Goal: Task Accomplishment & Management: Complete application form

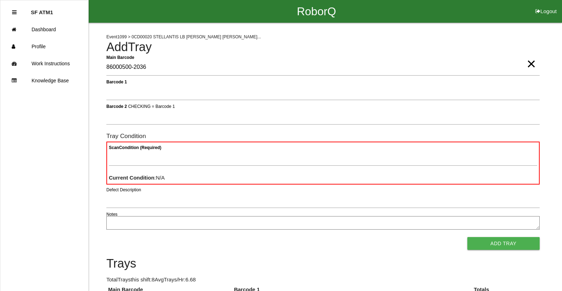
type Barcode "86000500-2036"
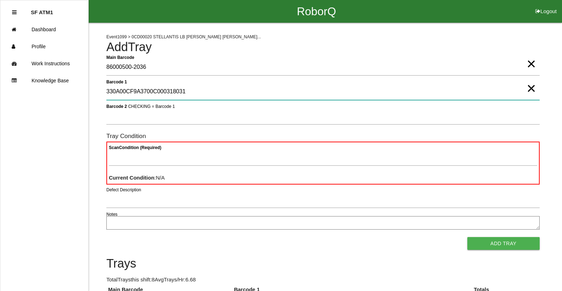
type 1 "330A00CF9A3700C000318031"
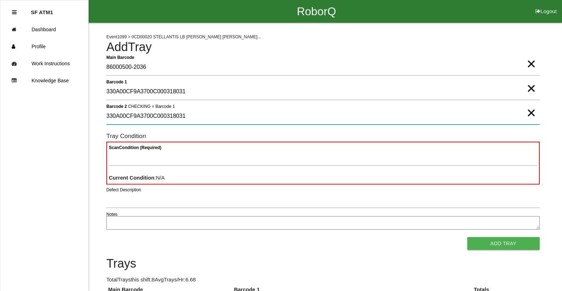
type 2 "330A00CF9A3700C000318031"
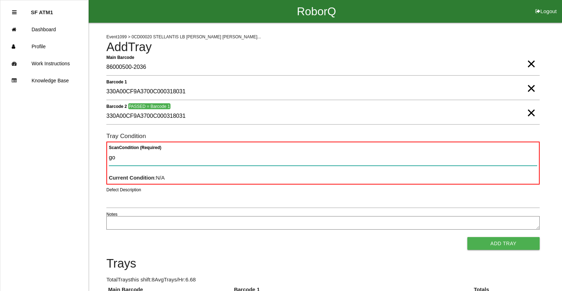
type Condition "goo"
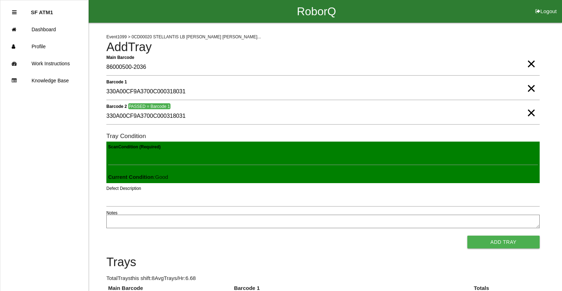
click at [468, 236] on button "Add Tray" at bounding box center [504, 242] width 72 height 13
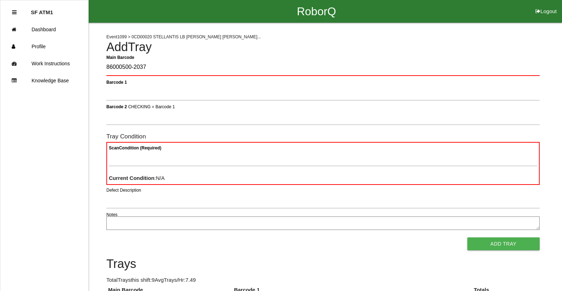
type Barcode "86000500-2037"
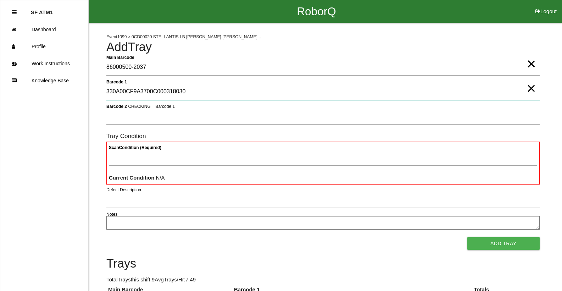
type 1 "330A00CF9A3700C000318030"
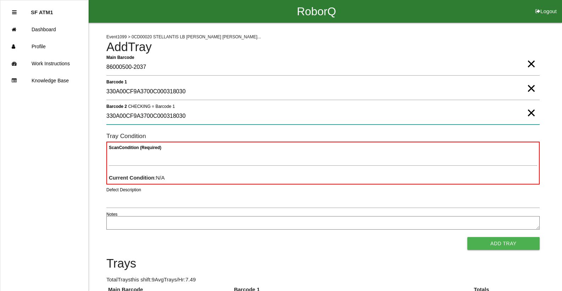
type 2 "330A00CF9A3700C000318030"
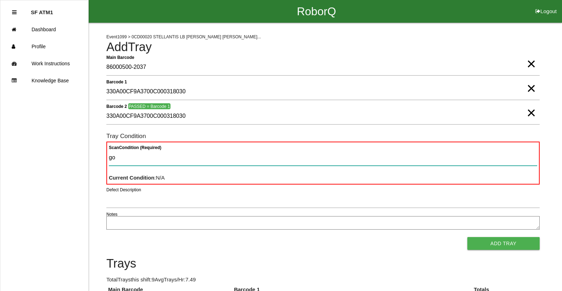
type Condition "goo"
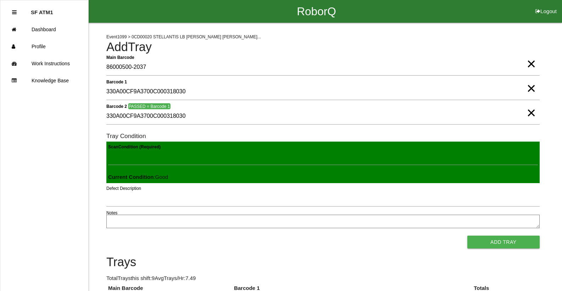
click at [468, 236] on button "Add Tray" at bounding box center [504, 242] width 72 height 13
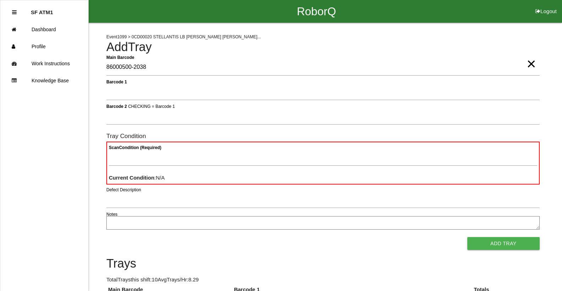
type Barcode "86000500-2038"
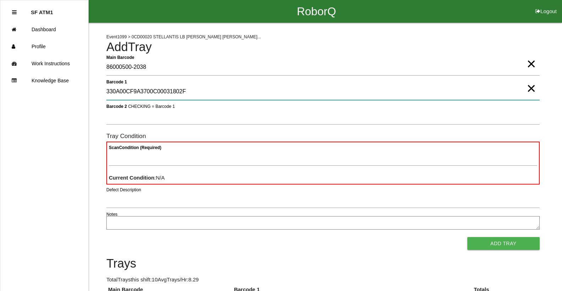
type 1 "330A00CF9A3700C00031802F"
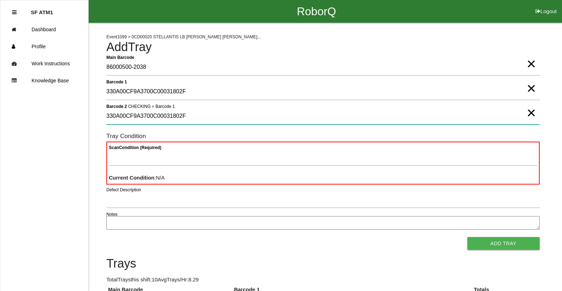
type 2 "330A00CF9A3700C00031802F"
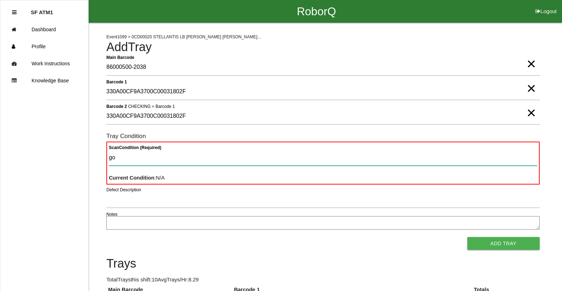
type Condition "goo"
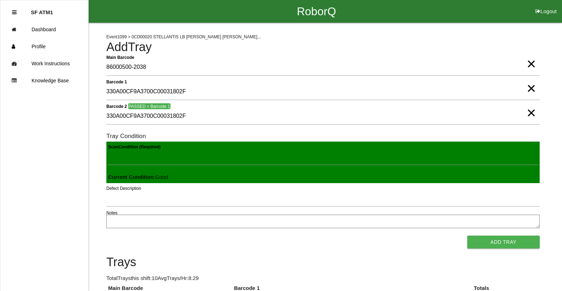
click at [468, 236] on button "Add Tray" at bounding box center [504, 242] width 72 height 13
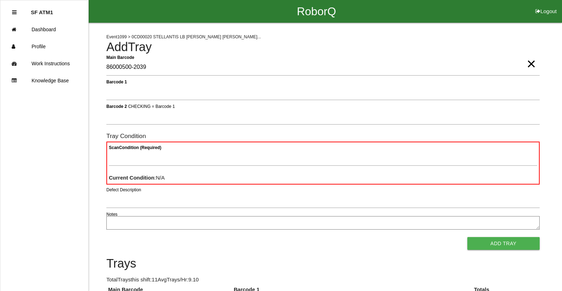
type Barcode "86000500-2039"
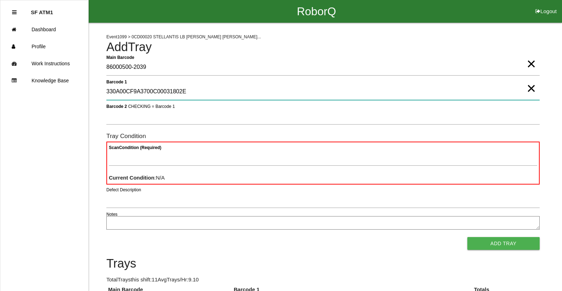
type 1 "330A00CF9A3700C00031802E"
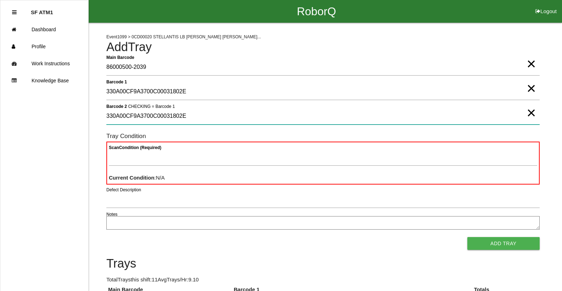
type 2 "330A00CF9A3700C00031802E"
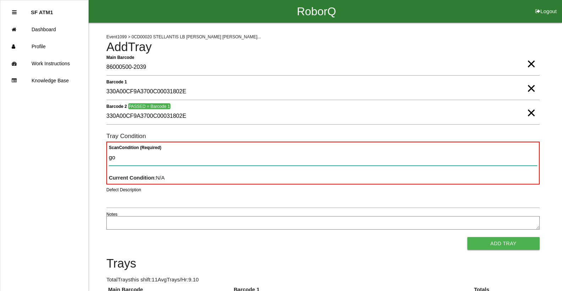
type Condition "goo"
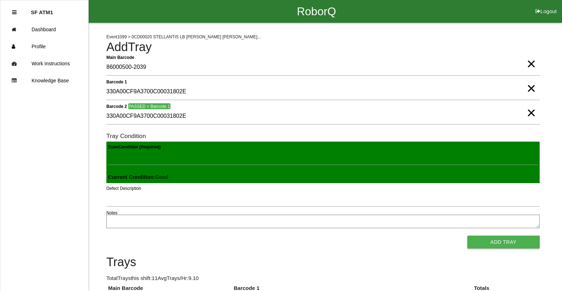
click at [468, 236] on button "Add Tray" at bounding box center [504, 242] width 72 height 13
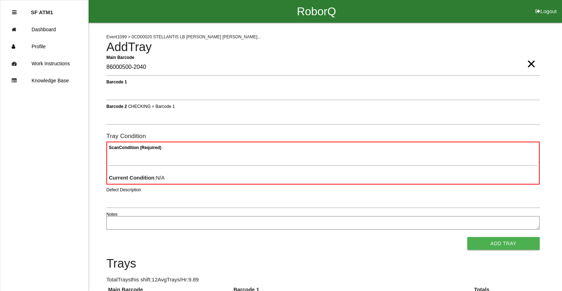
type Barcode "86000500-2040"
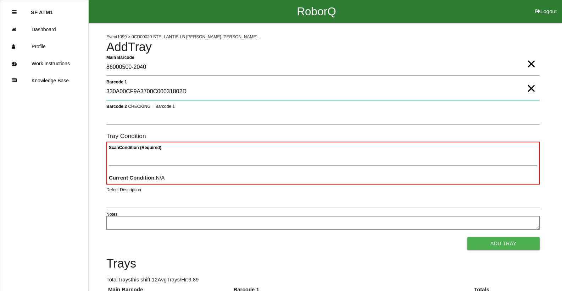
type 1 "330A00CF9A3700C00031802D"
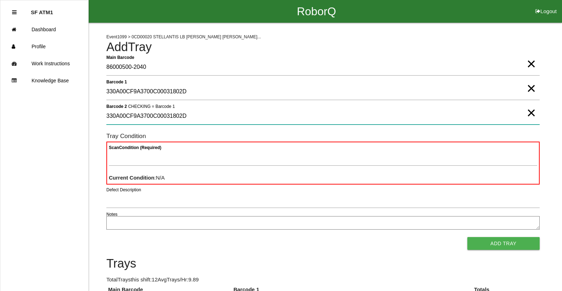
type 2 "330A00CF9A3700C00031802D"
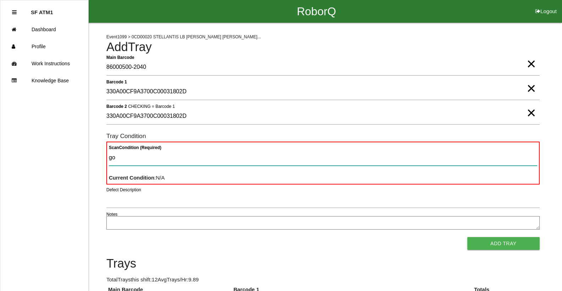
type Condition "goo"
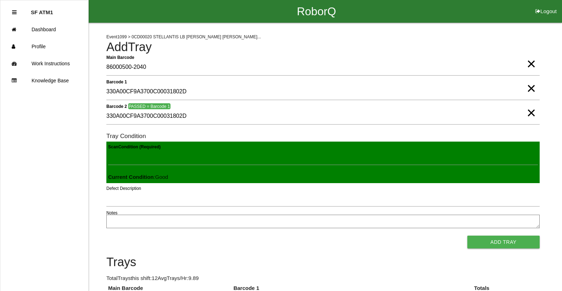
click at [468, 236] on button "Add Tray" at bounding box center [504, 242] width 72 height 13
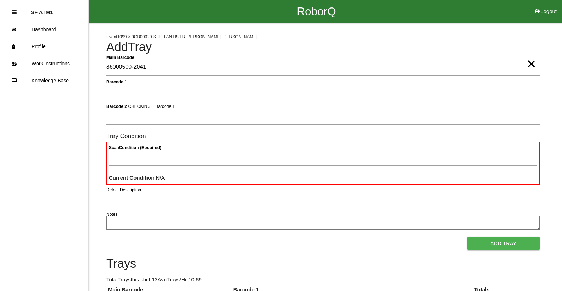
type Barcode "86000500-2041"
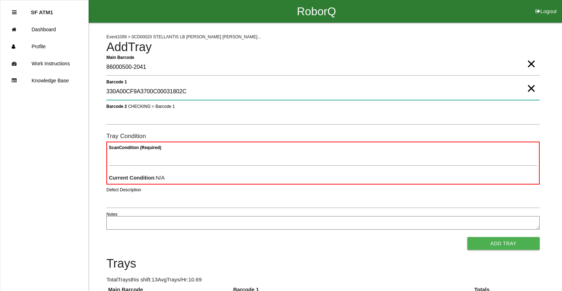
type 1 "330A00CF9A3700C00031802C"
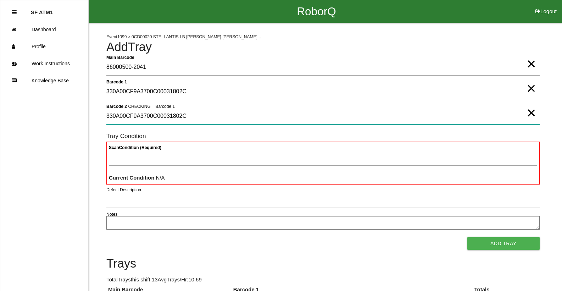
type 2 "330A00CF9A3700C00031802C"
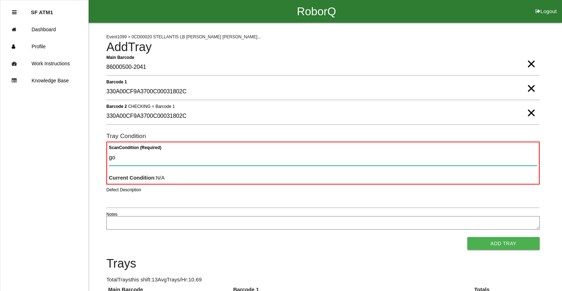
type Condition "goo"
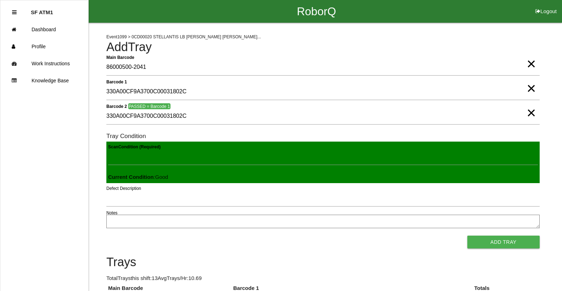
click at [468, 236] on button "Add Tray" at bounding box center [504, 242] width 72 height 13
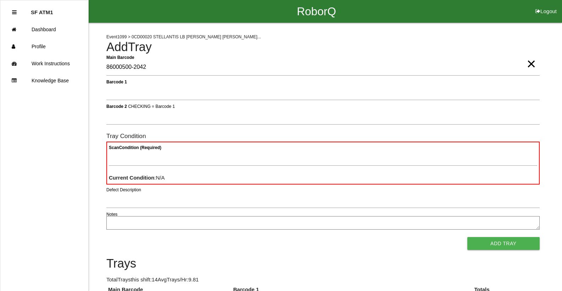
type Barcode "86000500-2042"
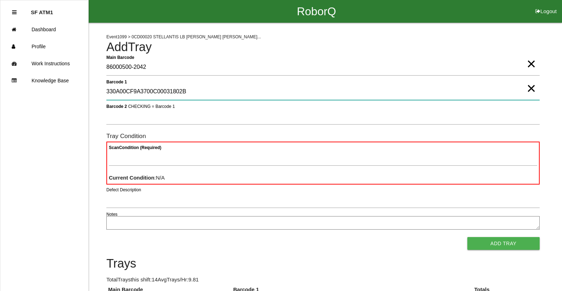
type 1 "330A00CF9A3700C00031802B"
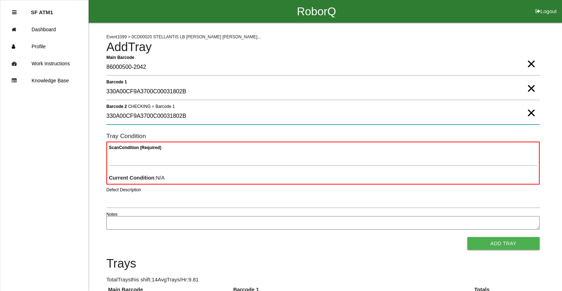
type 2 "330A00CF9A3700C00031802B"
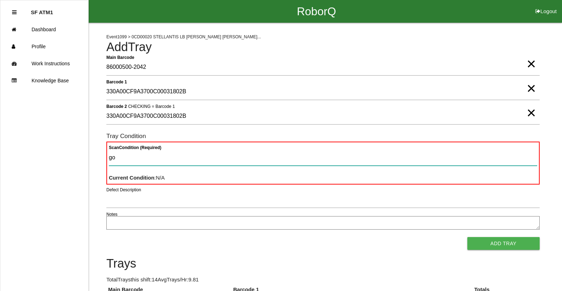
type Condition "goo"
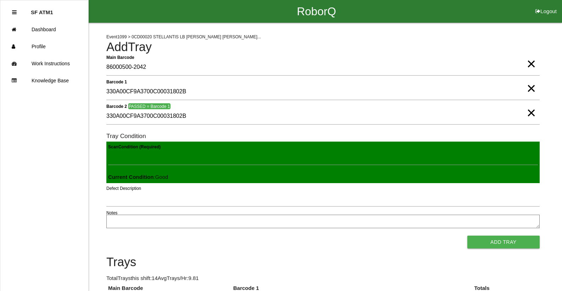
click button "Add Tray" at bounding box center [504, 242] width 72 height 13
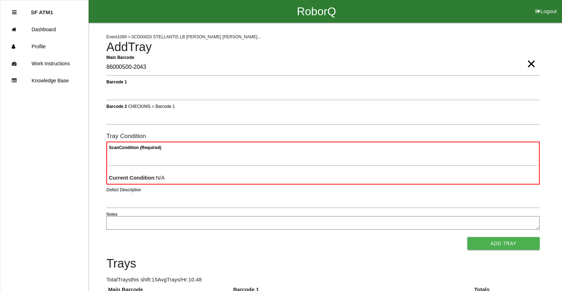
type Barcode "86000500-2043"
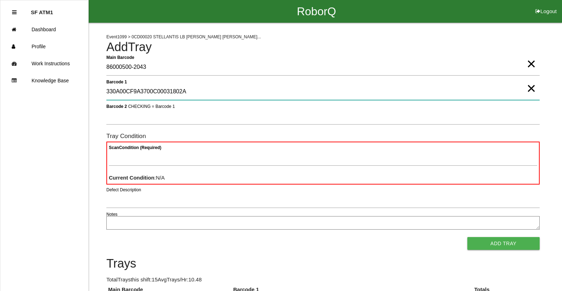
type 1 "330A00CF9A3700C00031802A"
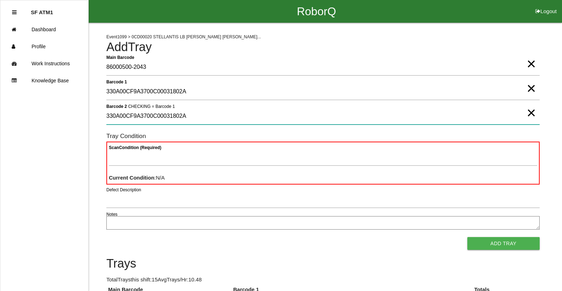
type 2 "330A00CF9A3700C00031802A"
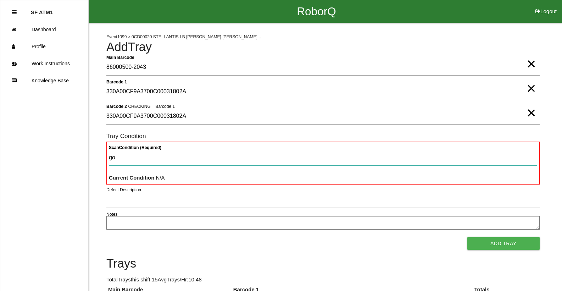
type Condition "goo"
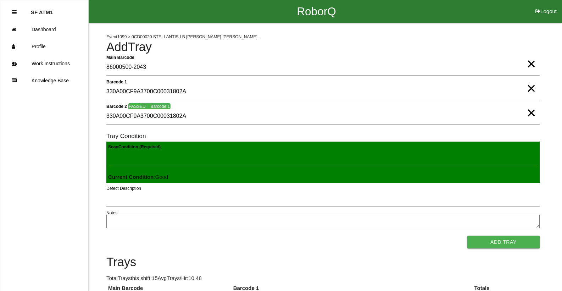
click at [468, 236] on button "Add Tray" at bounding box center [504, 242] width 72 height 13
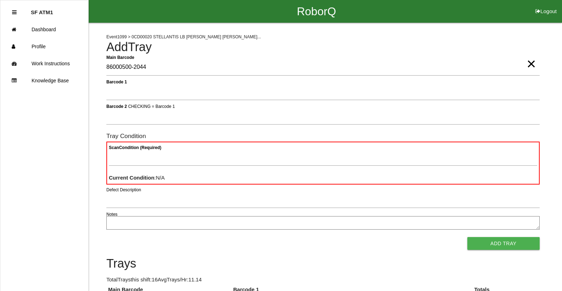
type Barcode "86000500-2044"
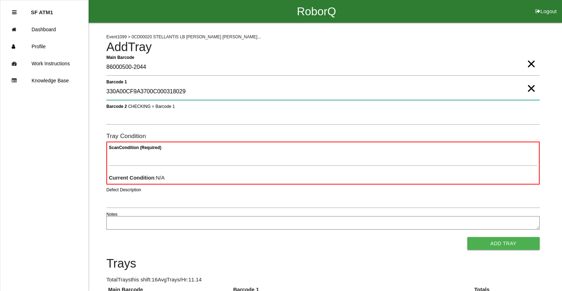
type 1 "330A00CF9A3700C000318029"
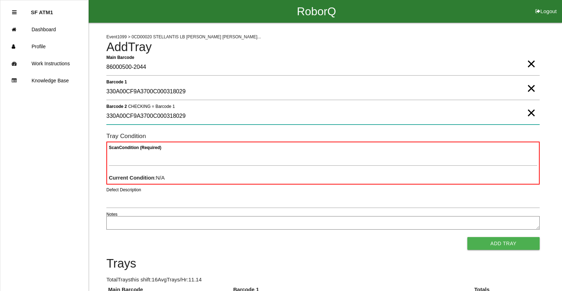
type 2 "330A00CF9A3700C000318029"
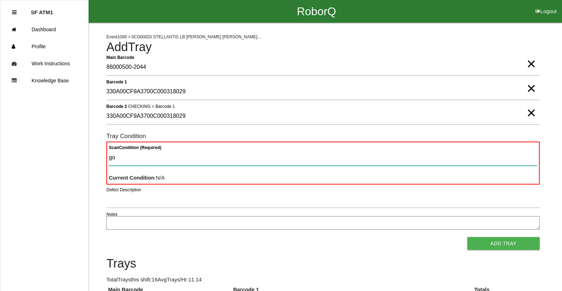
type Condition "goo"
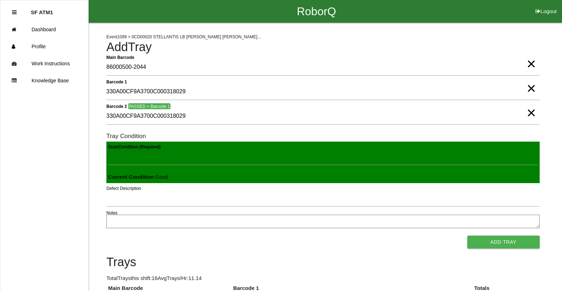
click at [468, 236] on button "Add Tray" at bounding box center [504, 242] width 72 height 13
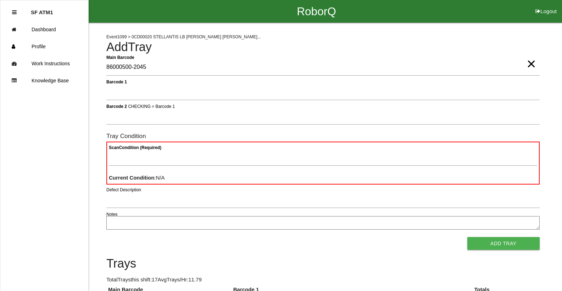
type Barcode "86000500-2045"
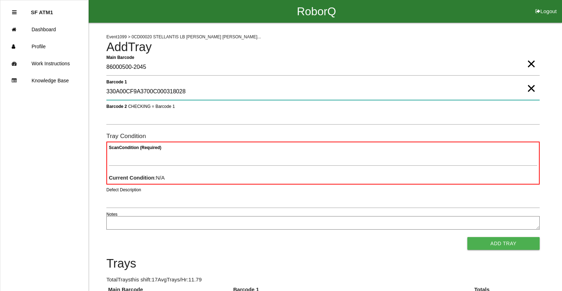
type 1 "330A00CF9A3700C000318028"
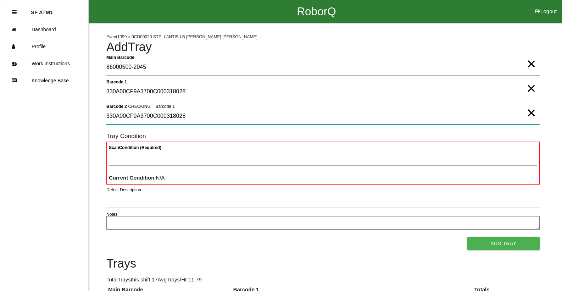
type 2 "330A00CF9A3700C000318028"
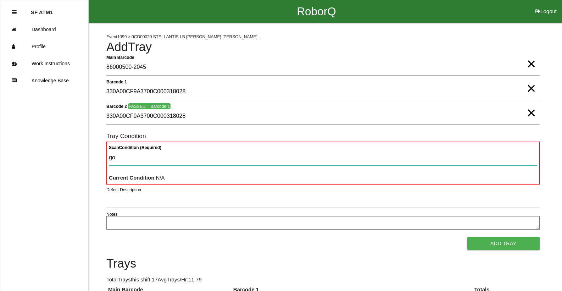
type Condition "goo"
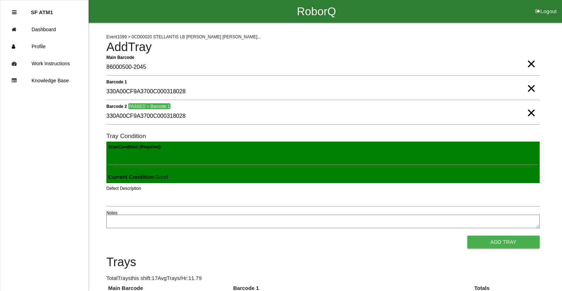
click at [468, 236] on button "Add Tray" at bounding box center [504, 242] width 72 height 13
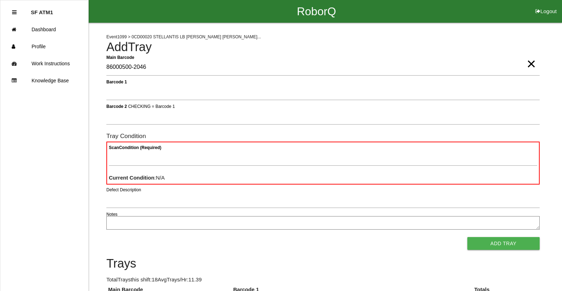
type Barcode "86000500-2046"
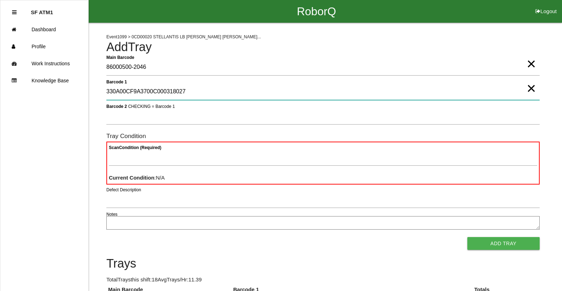
type 1 "330A00CF9A3700C000318027"
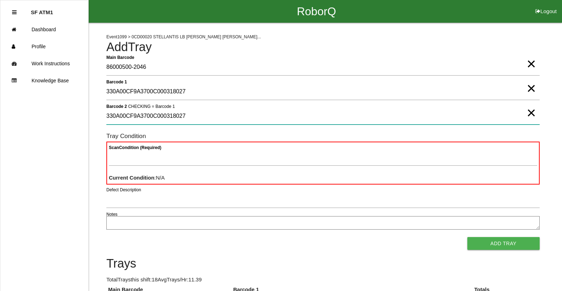
type 2 "330A00CF9A3700C000318027"
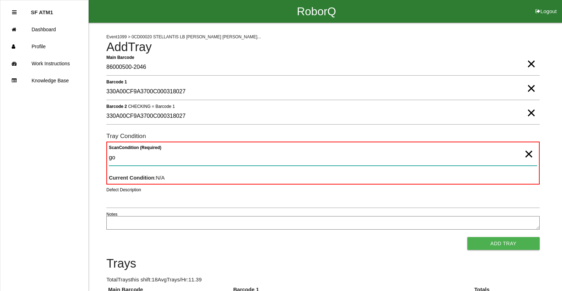
type Condition "goo"
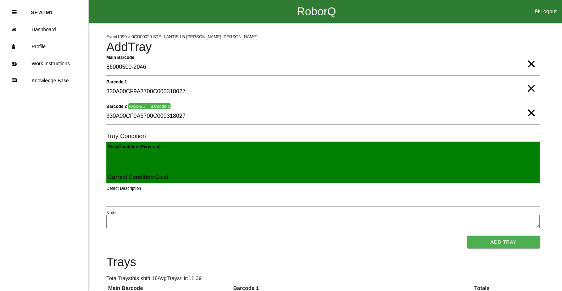
click at [468, 236] on button "Add Tray" at bounding box center [504, 242] width 72 height 13
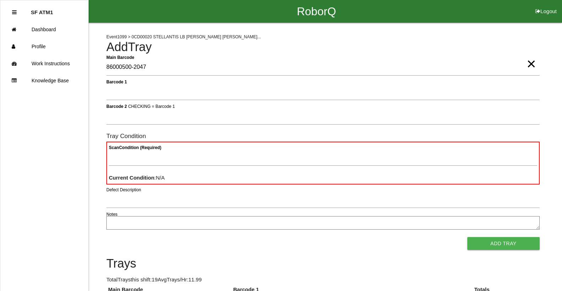
type Barcode "86000500-2047"
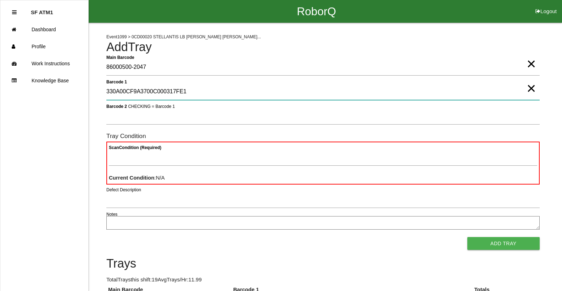
type 1 "330A00CF9A3700C000317FE1"
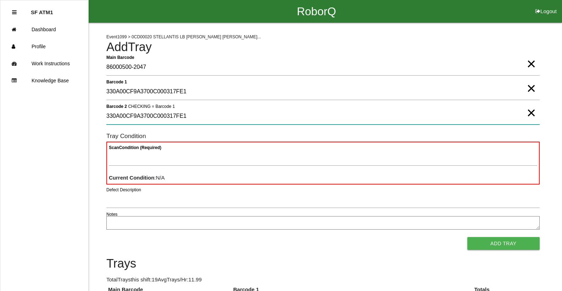
type 2 "330A00CF9A3700C000317FE1"
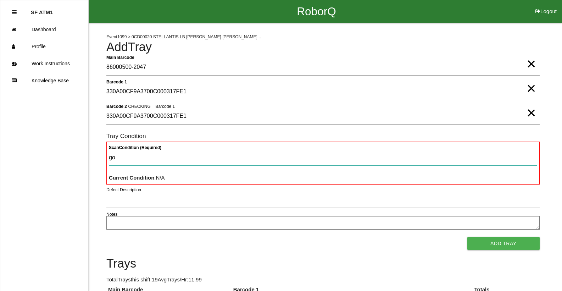
type Condition "goo"
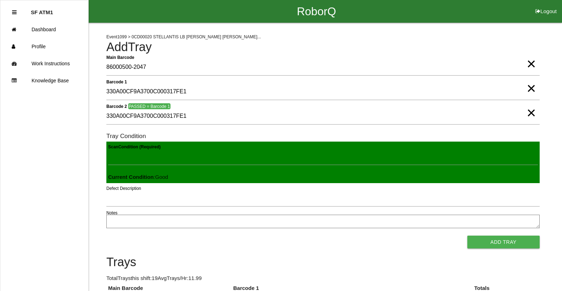
click at [468, 236] on button "Add Tray" at bounding box center [504, 242] width 72 height 13
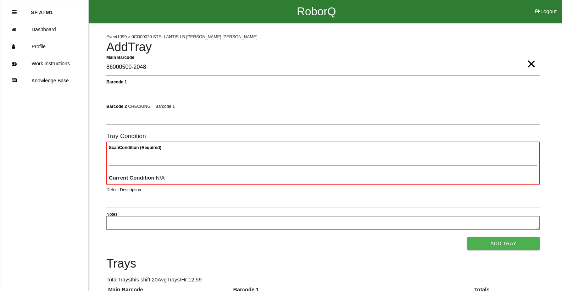
type Barcode "86000500-2048"
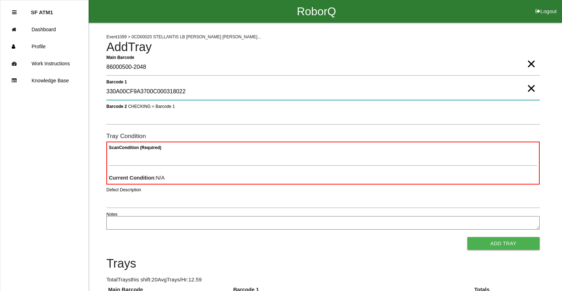
type 1 "330A00CF9A3700C000318022"
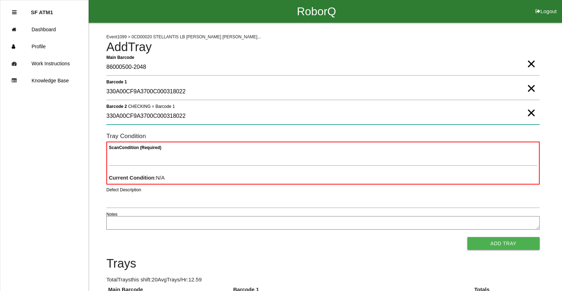
type 2 "330A00CF9A3700C000318022"
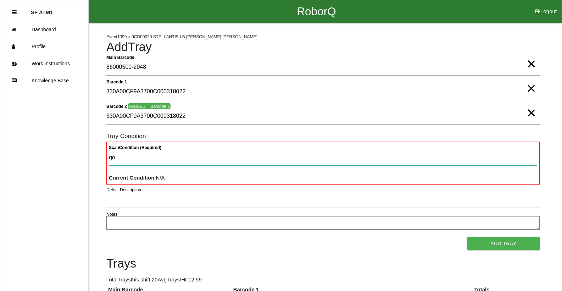
type Condition "goo"
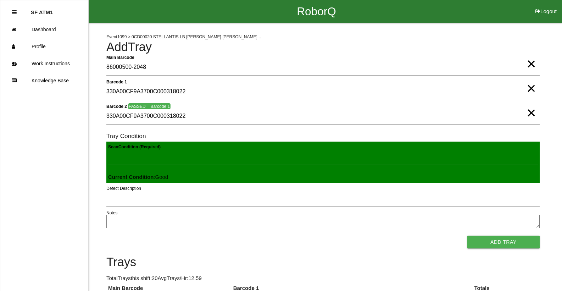
click at [468, 236] on button "Add Tray" at bounding box center [504, 242] width 72 height 13
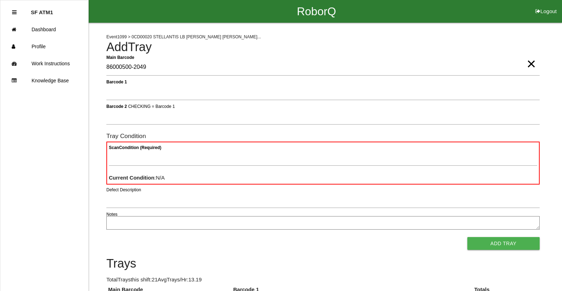
type Barcode "86000500-2049"
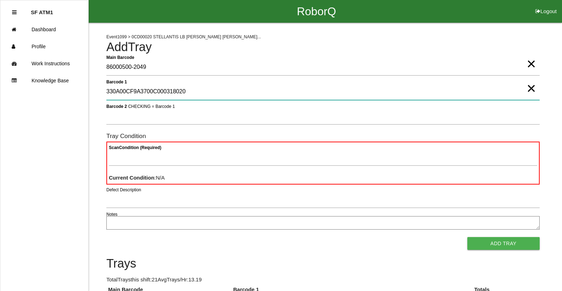
type 1 "330A00CF9A3700C000318020"
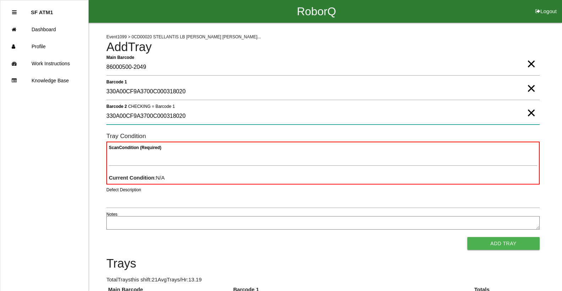
type 2 "330A00CF9A3700C000318020"
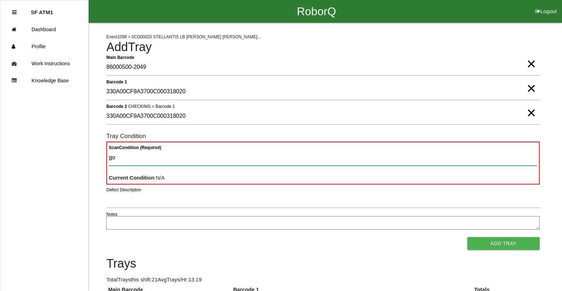
type Condition "goo"
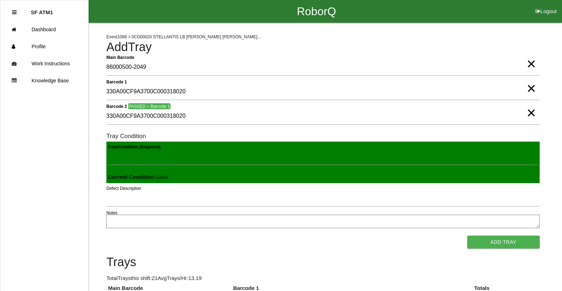
click at [468, 236] on button "Add Tray" at bounding box center [504, 242] width 72 height 13
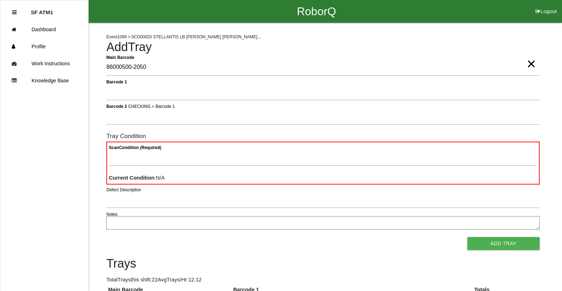
type Barcode "86000500-2050"
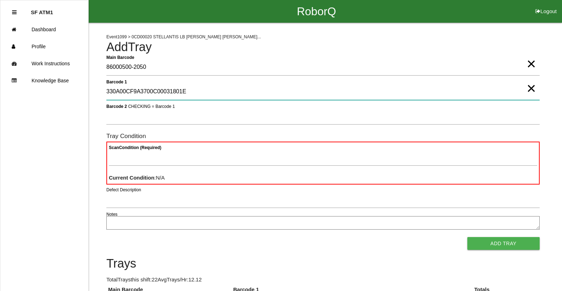
type 1 "330A00CF9A3700C00031801E"
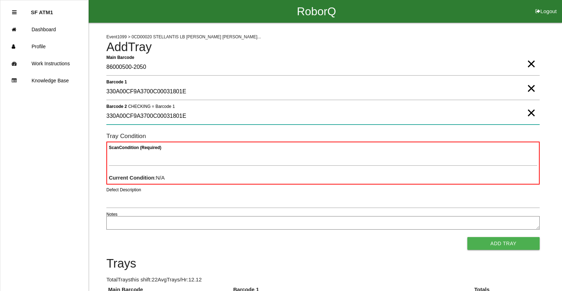
type 2 "330A00CF9A3700C00031801E"
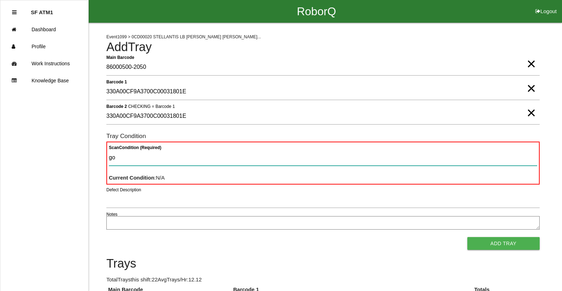
type Condition "goo"
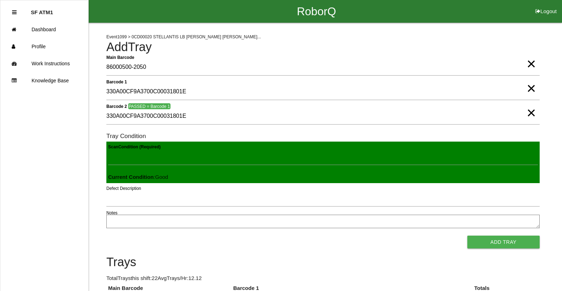
click at [468, 236] on button "Add Tray" at bounding box center [504, 242] width 72 height 13
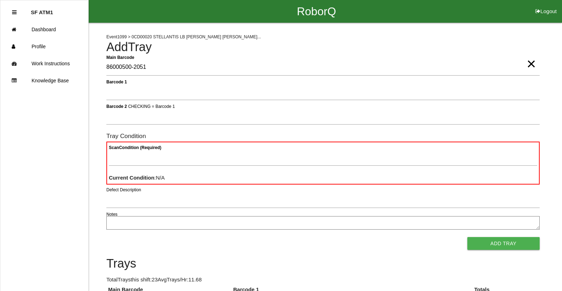
type Barcode "86000500-2051"
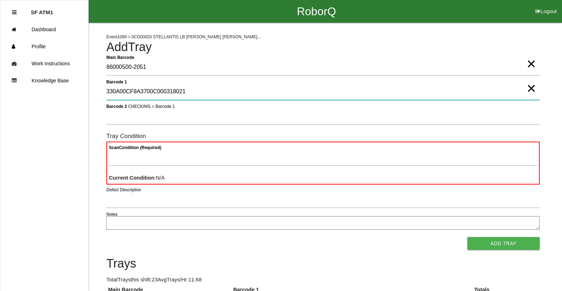
type 1 "330A00CF9A3700C000318021"
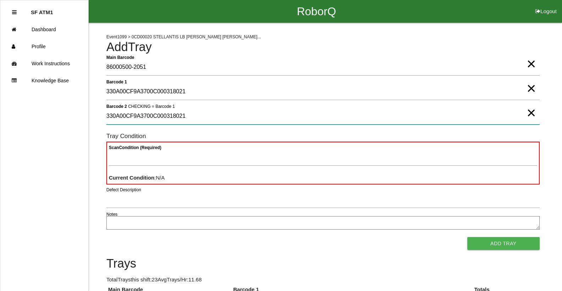
type 2 "330A00CF9A3700C000318021"
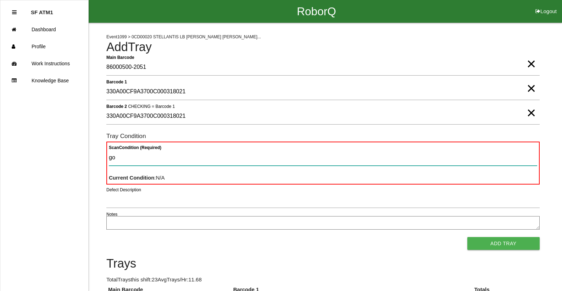
type Condition "goo"
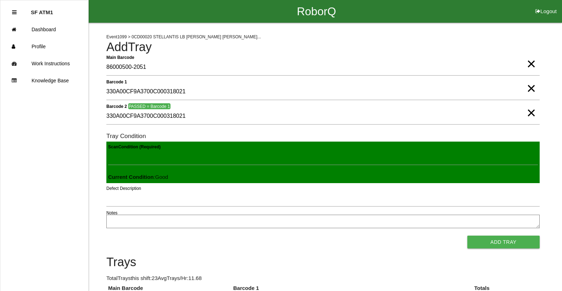
click at [468, 236] on button "Add Tray" at bounding box center [504, 242] width 72 height 13
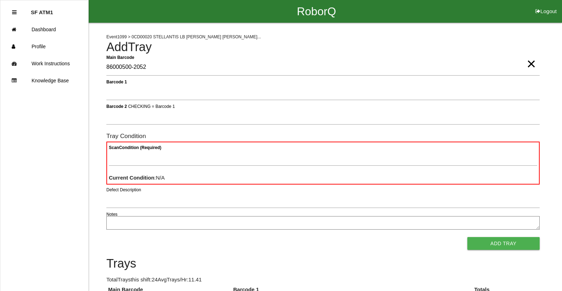
type Barcode "86000500-2052"
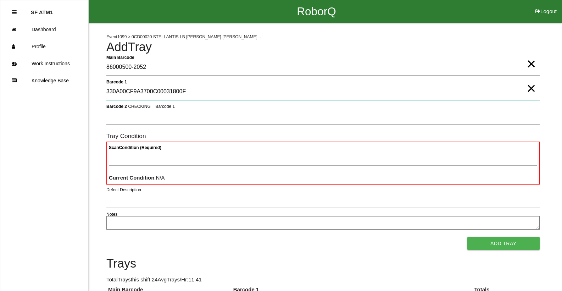
type 1 "330A00CF9A3700C00031800F"
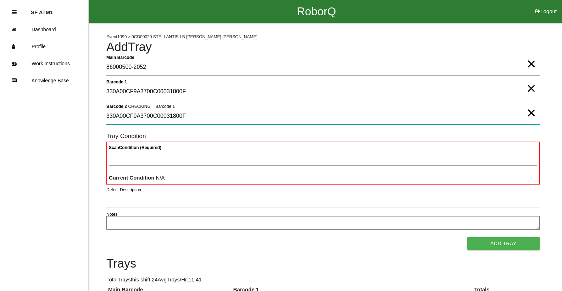
type 2 "330A00CF9A3700C00031800F"
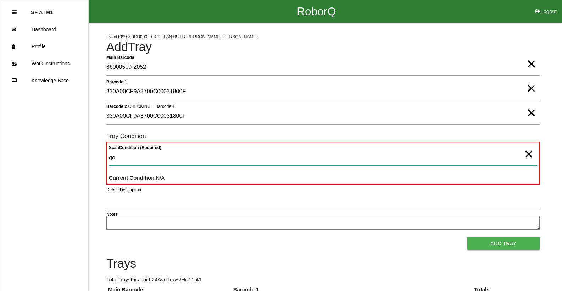
type Condition "goo"
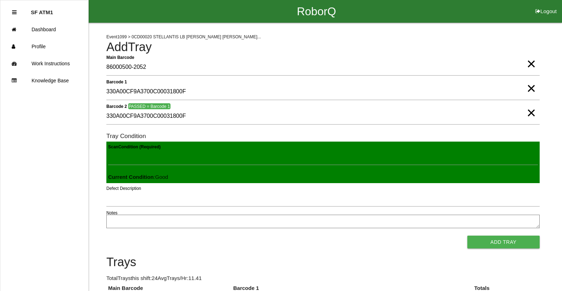
click at [468, 236] on button "Add Tray" at bounding box center [504, 242] width 72 height 13
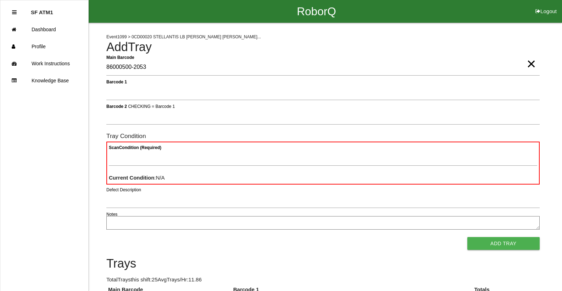
type Barcode "86000500-2053"
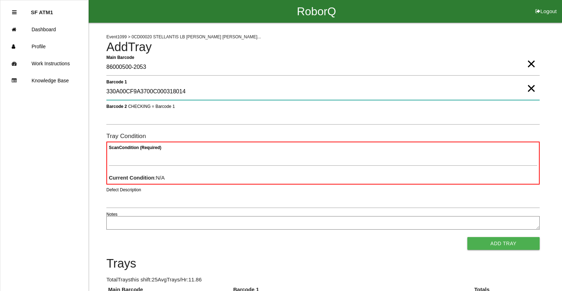
type 1 "330A00CF9A3700C000318014"
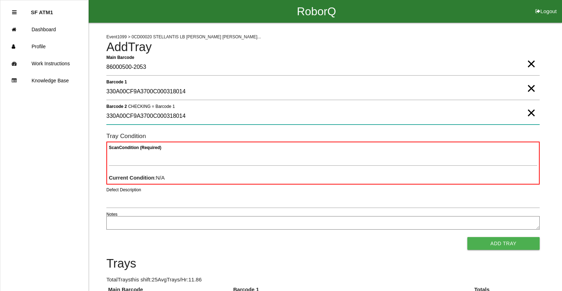
type 2 "330A00CF9A3700C000318014"
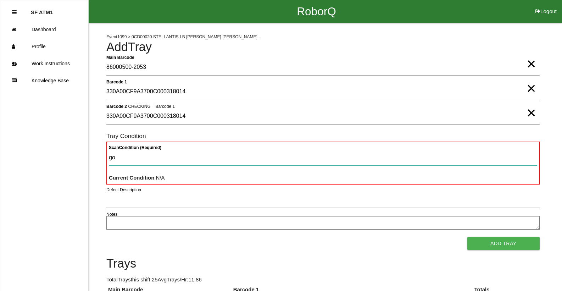
type Condition "goo"
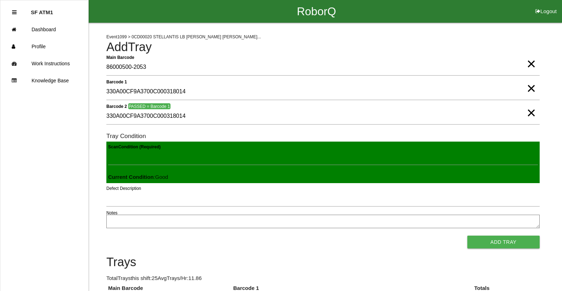
click at [468, 236] on button "Add Tray" at bounding box center [504, 242] width 72 height 13
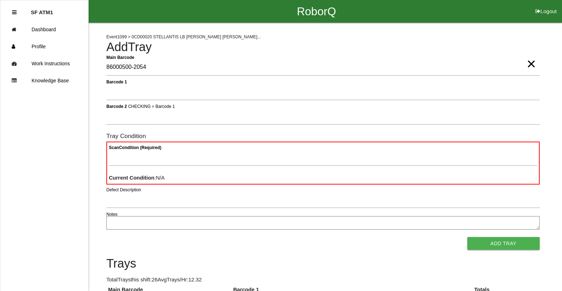
type Barcode "86000500-2054"
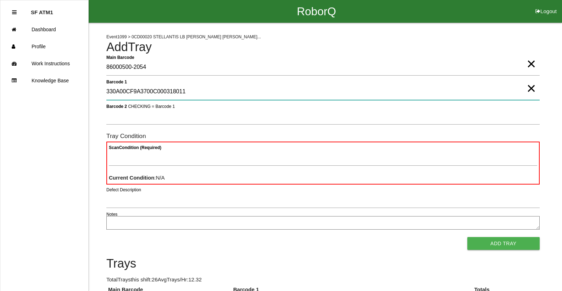
type 1 "330A00CF9A3700C000318011"
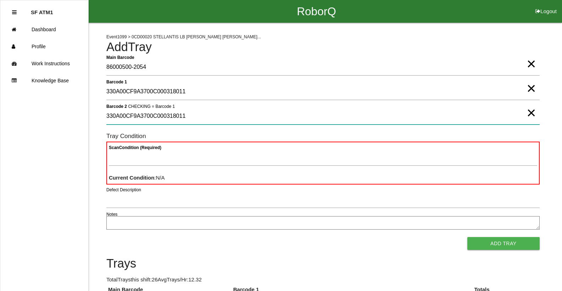
type 2 "330A00CF9A3700C000318011"
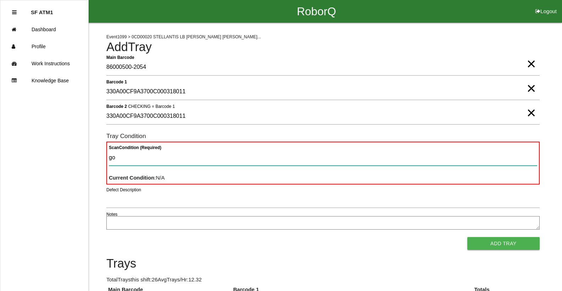
type Condition "goo"
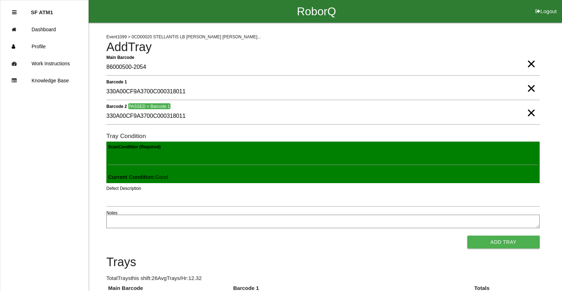
click at [468, 236] on button "Add Tray" at bounding box center [504, 242] width 72 height 13
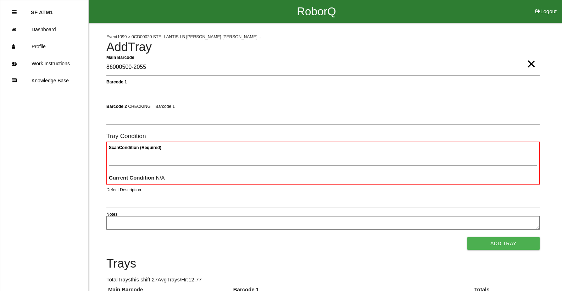
type Barcode "86000500-2055"
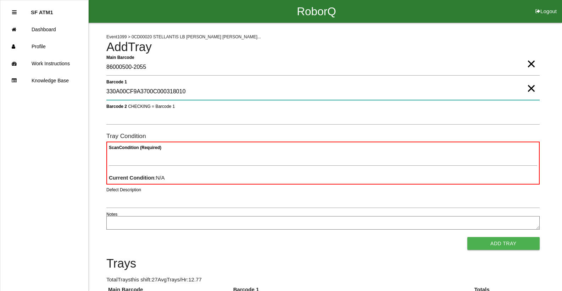
type 1 "330A00CF9A3700C000318010"
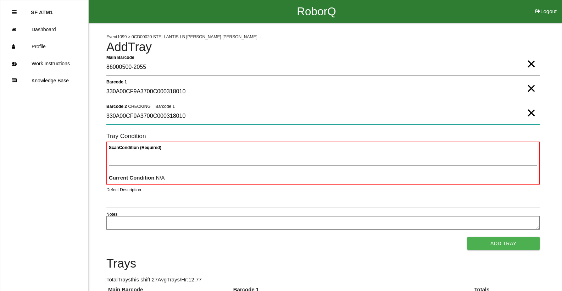
type 2 "330A00CF9A3700C000318010"
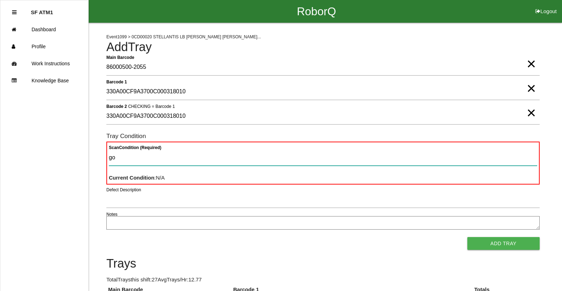
type Condition "goo"
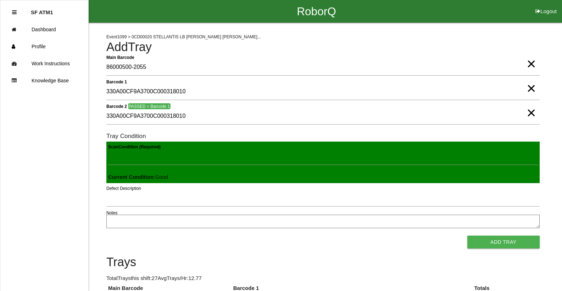
click at [468, 236] on button "Add Tray" at bounding box center [504, 242] width 72 height 13
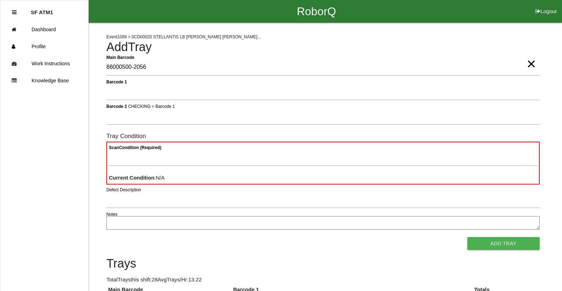
type Barcode "86000500-2056"
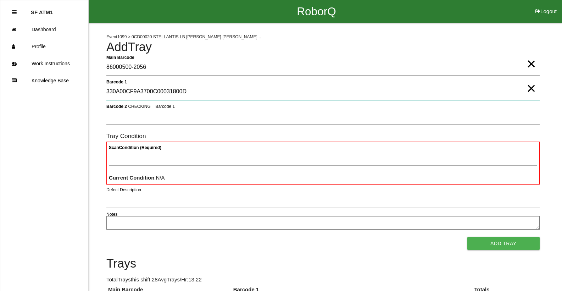
type 1 "330A00CF9A3700C00031800D"
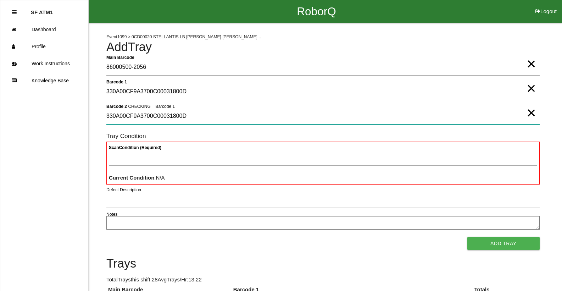
type 2 "330A00CF9A3700C00031800D"
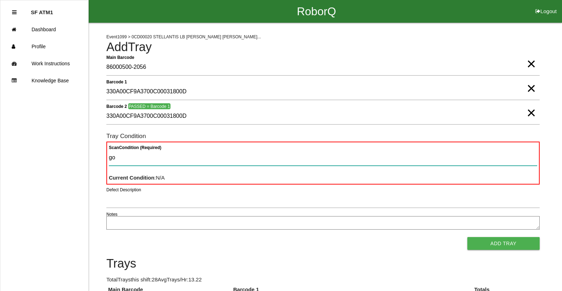
type Condition "goo"
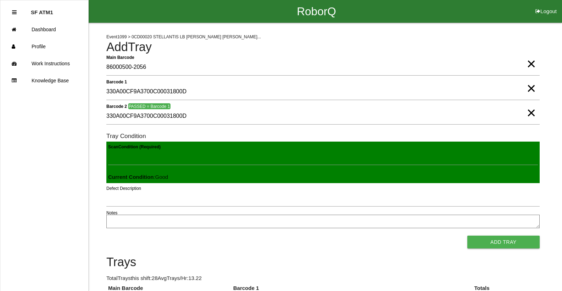
click at [468, 236] on button "Add Tray" at bounding box center [504, 242] width 72 height 13
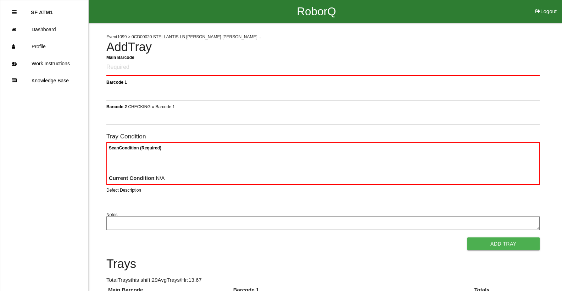
drag, startPoint x: 567, startPoint y: 106, endPoint x: 244, endPoint y: 63, distance: 326.2
click at [244, 62] on Barcode "Main Barcode" at bounding box center [323, 67] width 434 height 17
click at [245, 67] on Barcode "Main Barcode" at bounding box center [323, 67] width 434 height 17
